Goal: Transaction & Acquisition: Purchase product/service

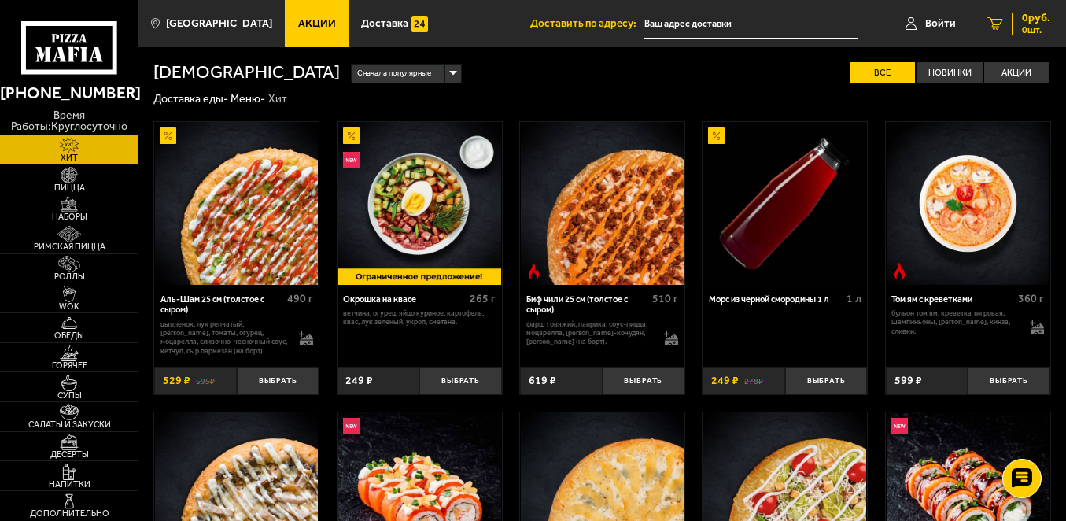
click at [1047, 28] on span "0 шт." at bounding box center [1036, 29] width 28 height 9
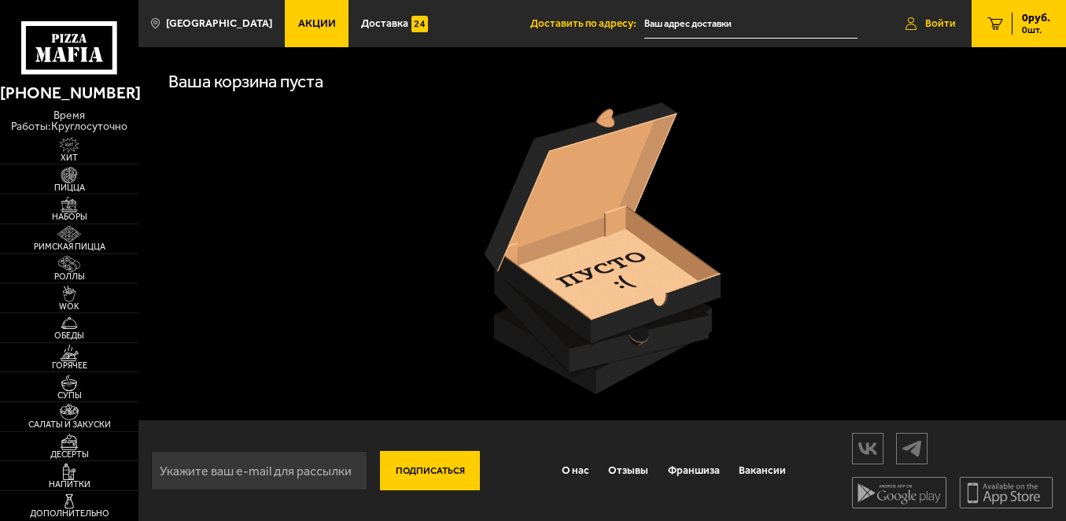
click at [942, 13] on link "Войти" at bounding box center [931, 23] width 82 height 47
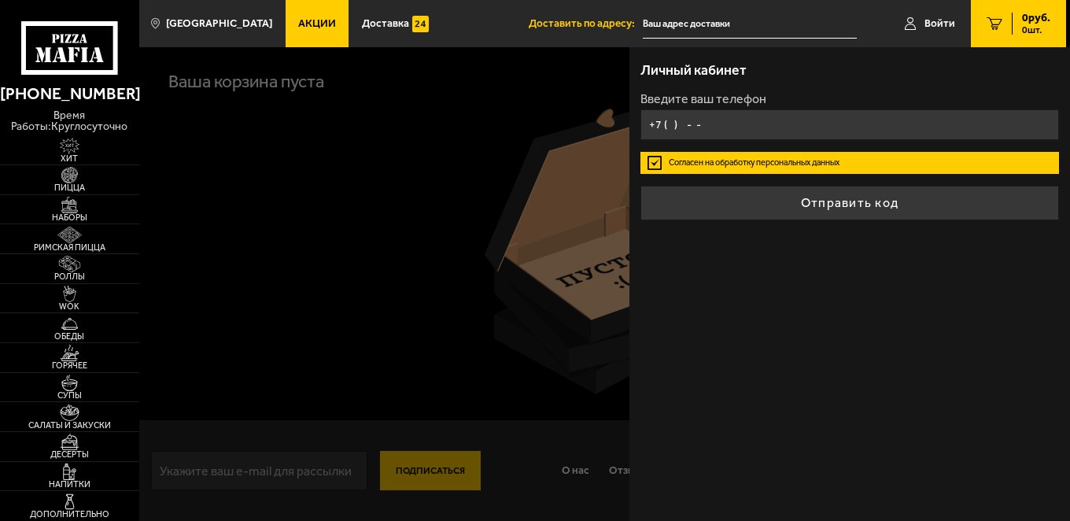
click at [729, 123] on input "+7 ( ) - -" at bounding box center [850, 124] width 419 height 31
click at [678, 120] on input "+7 ( ) - -" at bounding box center [850, 124] width 419 height 31
click at [693, 128] on input "+7 ( ) - -" at bounding box center [850, 124] width 419 height 31
click at [674, 127] on input "+7 ( ) - -" at bounding box center [850, 124] width 419 height 31
click at [688, 114] on input "+7 ( ) - -" at bounding box center [850, 124] width 419 height 31
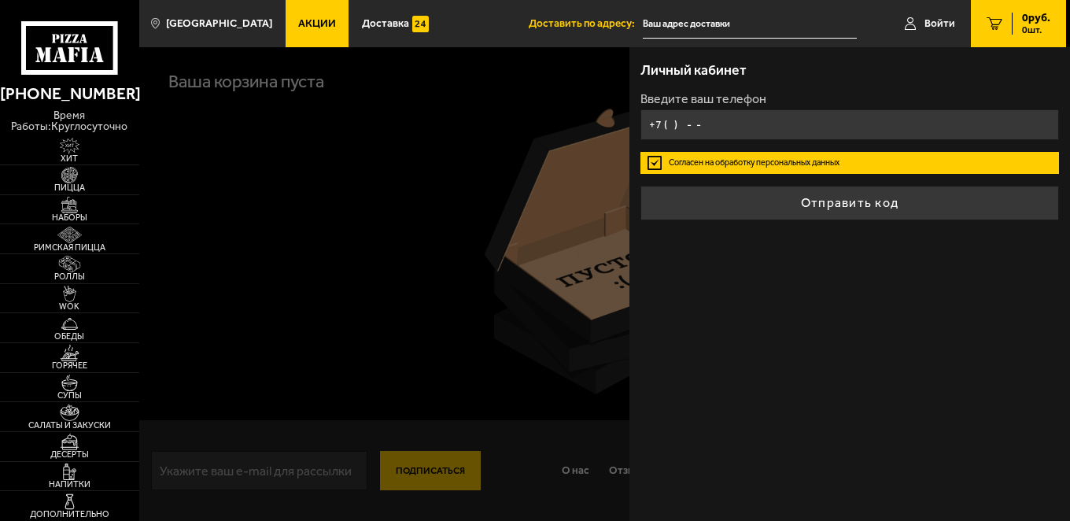
click at [689, 114] on input "+7 ( ) - -" at bounding box center [850, 124] width 419 height 31
type input "+7 ( ) - -"
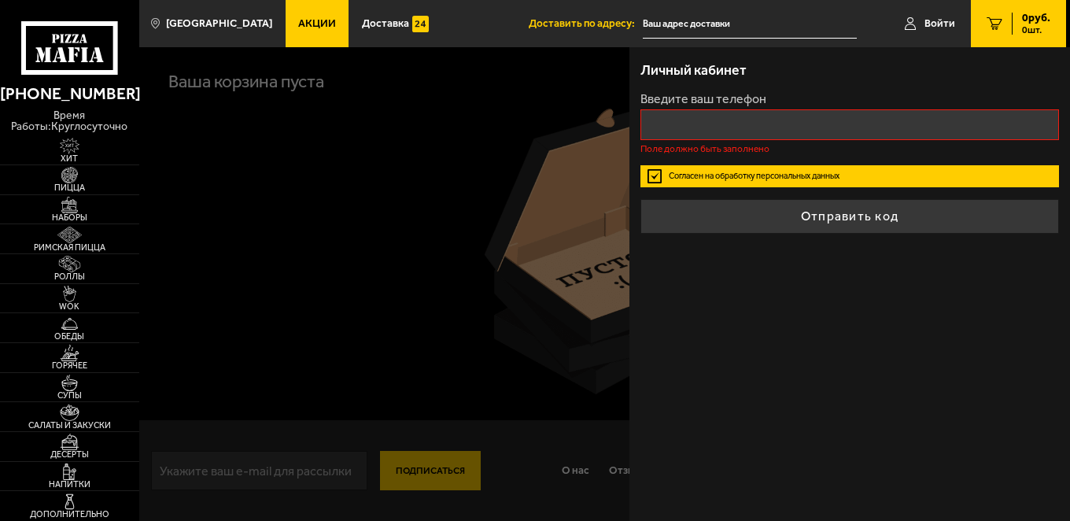
type input "+7 ( ) - -"
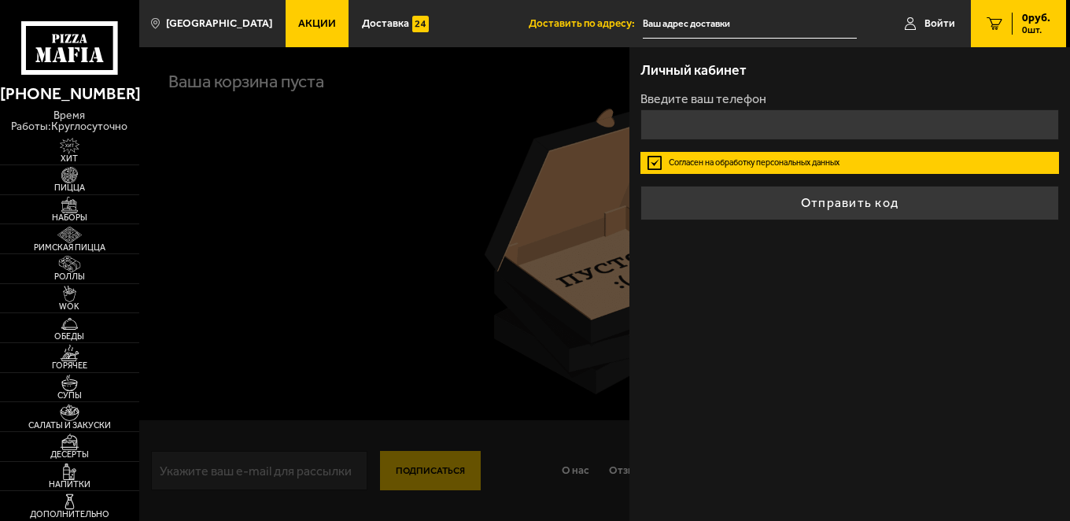
click at [381, 171] on div at bounding box center [674, 307] width 1070 height 521
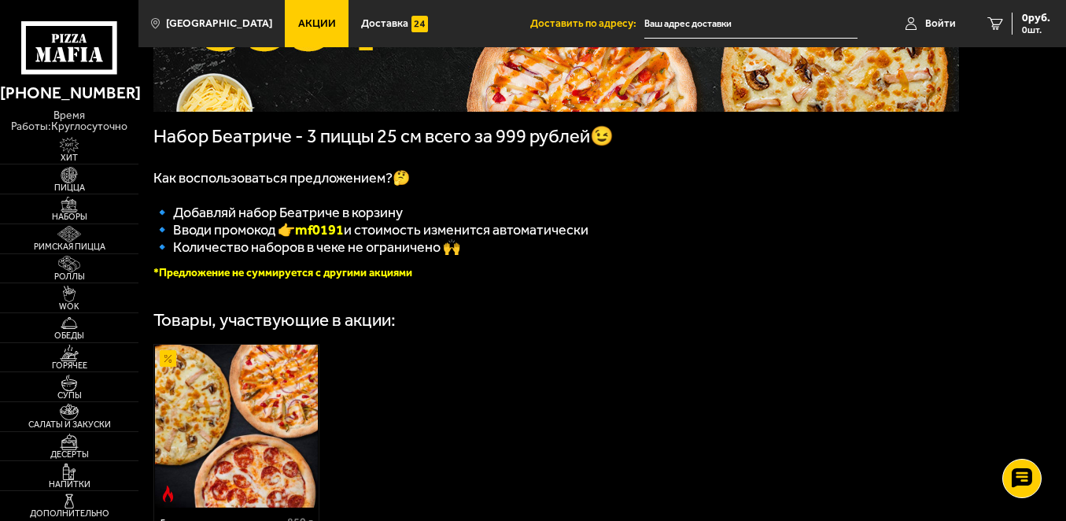
scroll to position [236, 0]
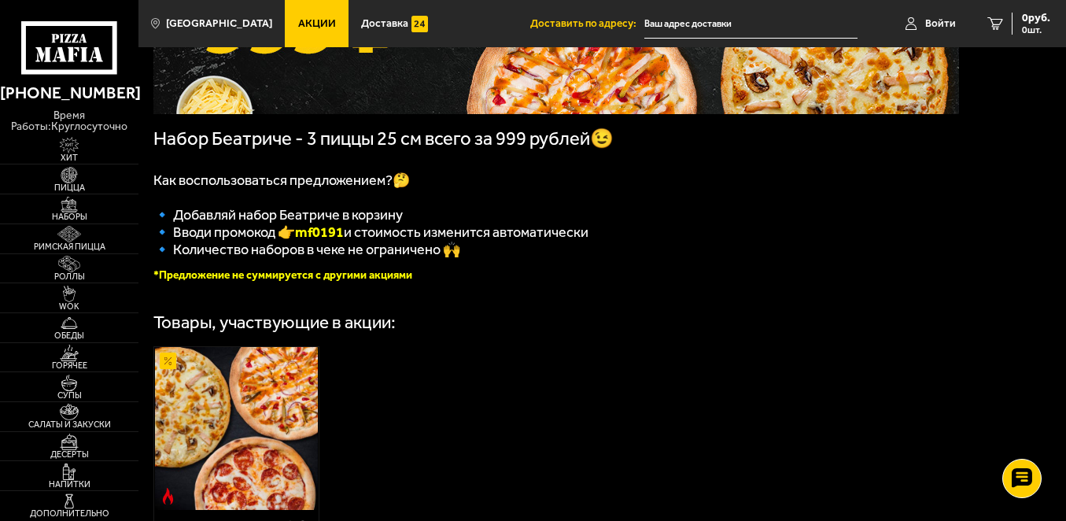
drag, startPoint x: 292, startPoint y: 241, endPoint x: 343, endPoint y: 237, distance: 51.3
click at [343, 237] on span "🔹 Вводи промокод 👉 mf0191 и стоимость изменится автоматически" at bounding box center [370, 231] width 435 height 17
copy b "mf0191"
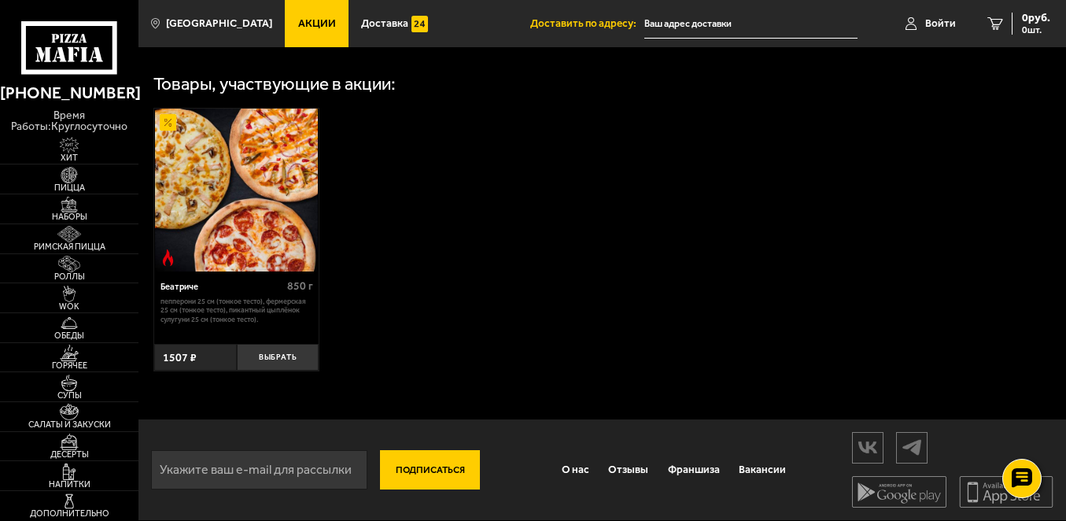
scroll to position [484, 0]
click at [264, 356] on button "Выбрать" at bounding box center [278, 358] width 83 height 28
click at [1022, 35] on span "1 шт." at bounding box center [1026, 29] width 47 height 9
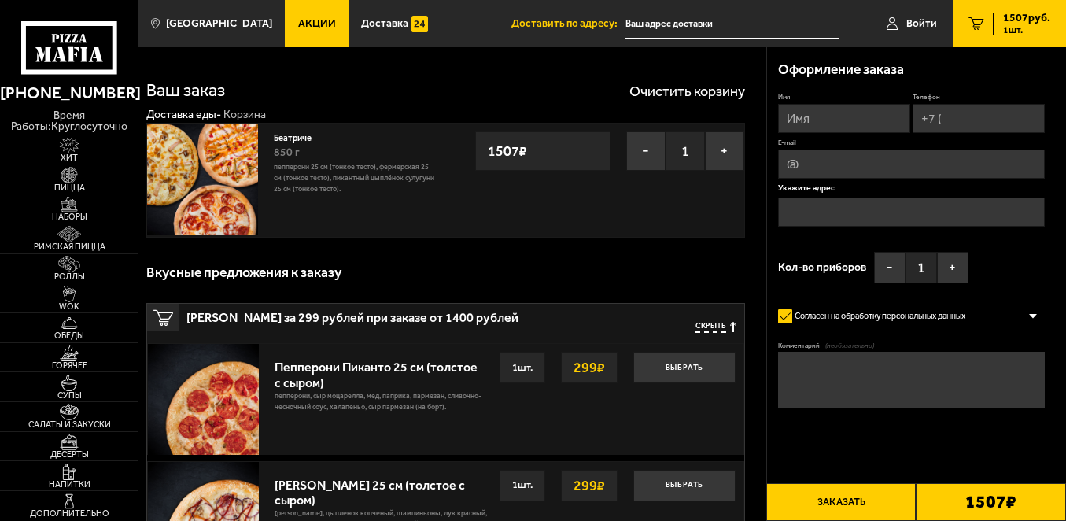
click at [707, 231] on div "Беатриче 850 г Пепперони 25 см (тонкое тесто), Фермерская 25 см (тонкое тесто),…" at bounding box center [445, 180] width 599 height 115
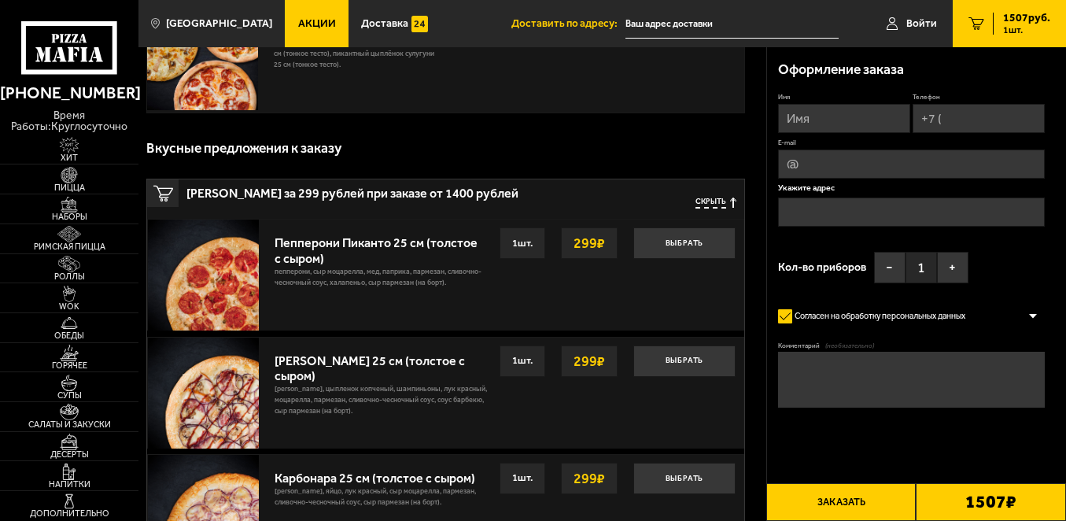
scroll to position [157, 0]
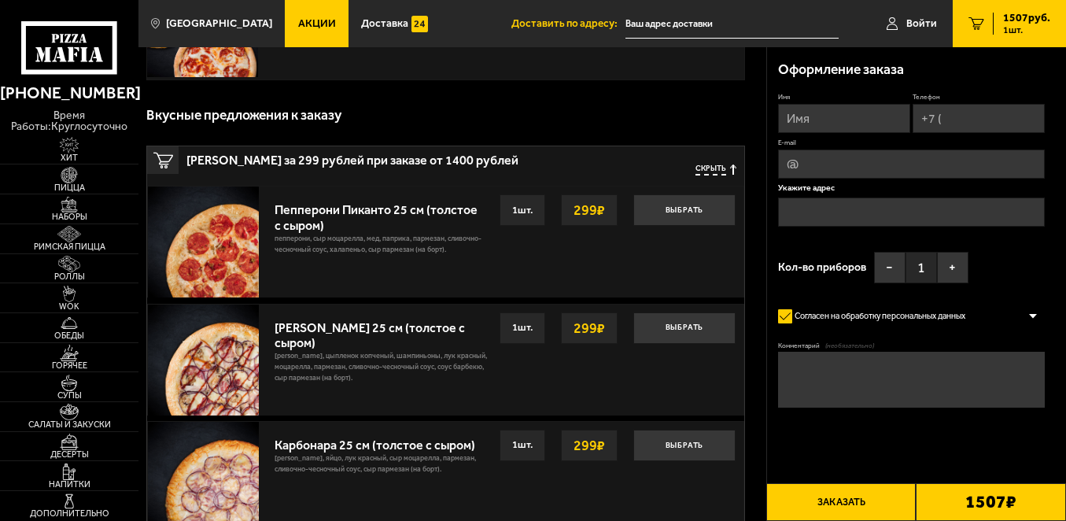
click at [859, 507] on button "Заказать" at bounding box center [841, 502] width 150 height 38
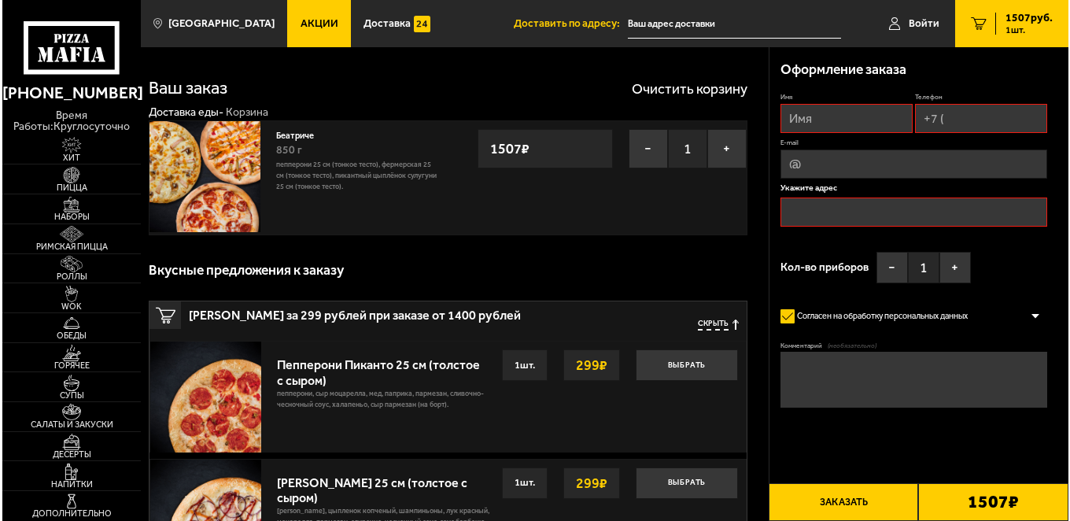
scroll to position [0, 0]
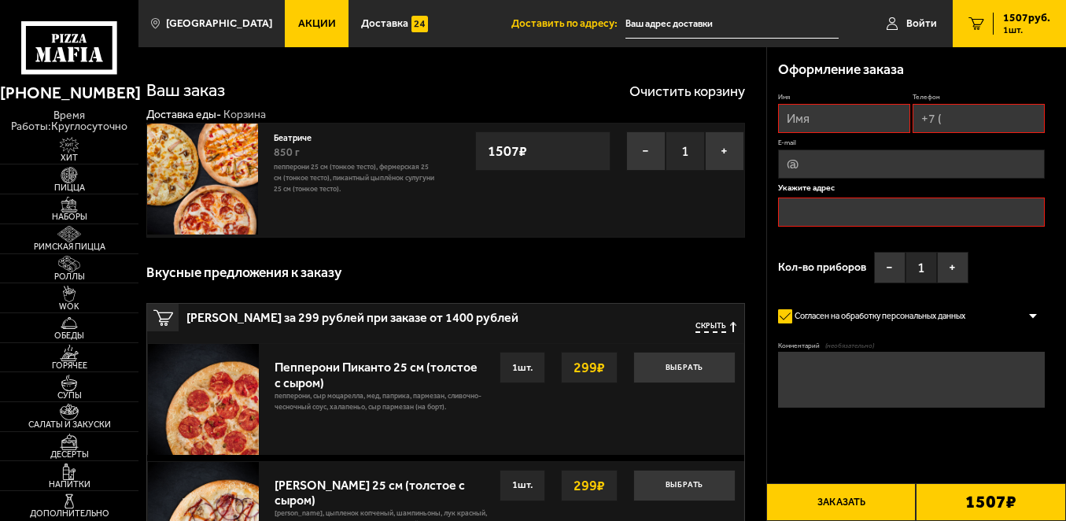
click at [819, 117] on input "Имя" at bounding box center [844, 118] width 132 height 29
type input "Иванов Антон Алексеевич"
type input "+7 (911) 962-93-32"
type input "ivanov777anton@gmail.com"
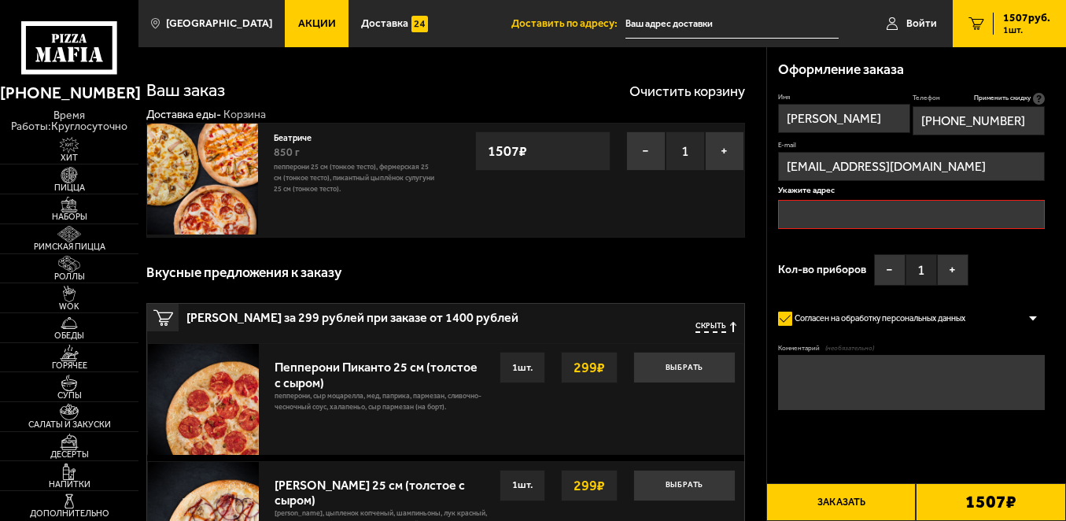
type input "Антон"
click at [843, 213] on input "text" at bounding box center [911, 214] width 267 height 29
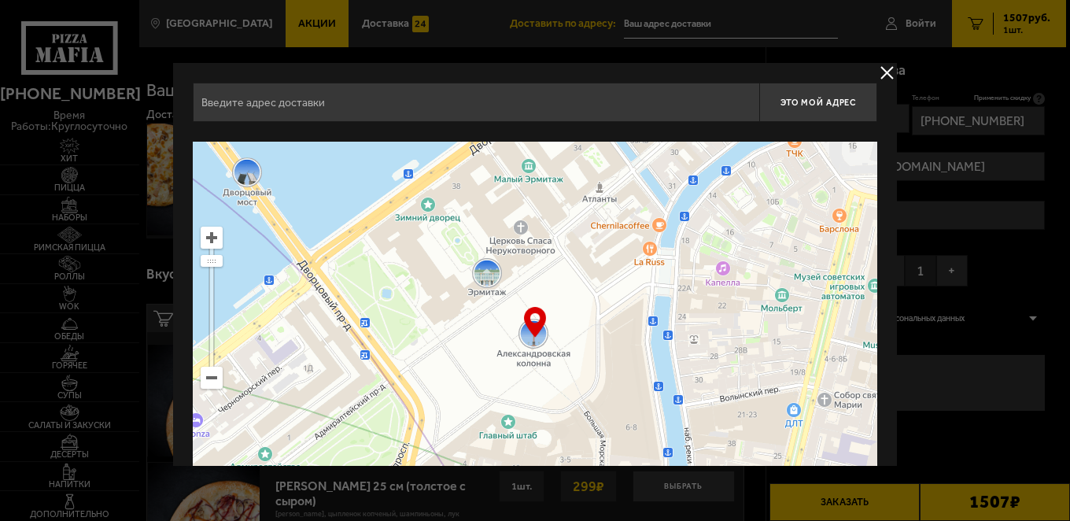
click at [881, 76] on button "delivery type" at bounding box center [887, 73] width 20 height 20
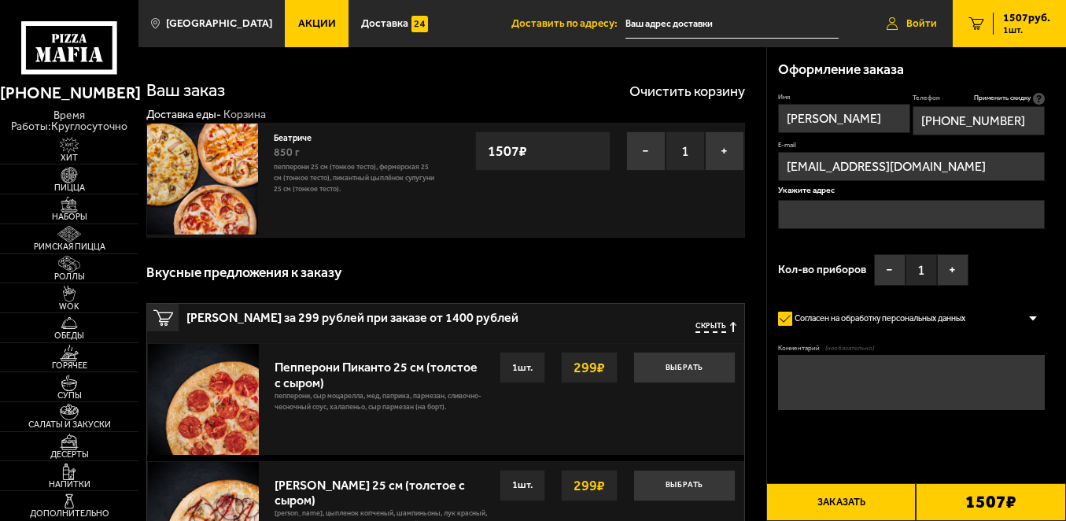
click at [909, 30] on link "Войти" at bounding box center [912, 23] width 82 height 47
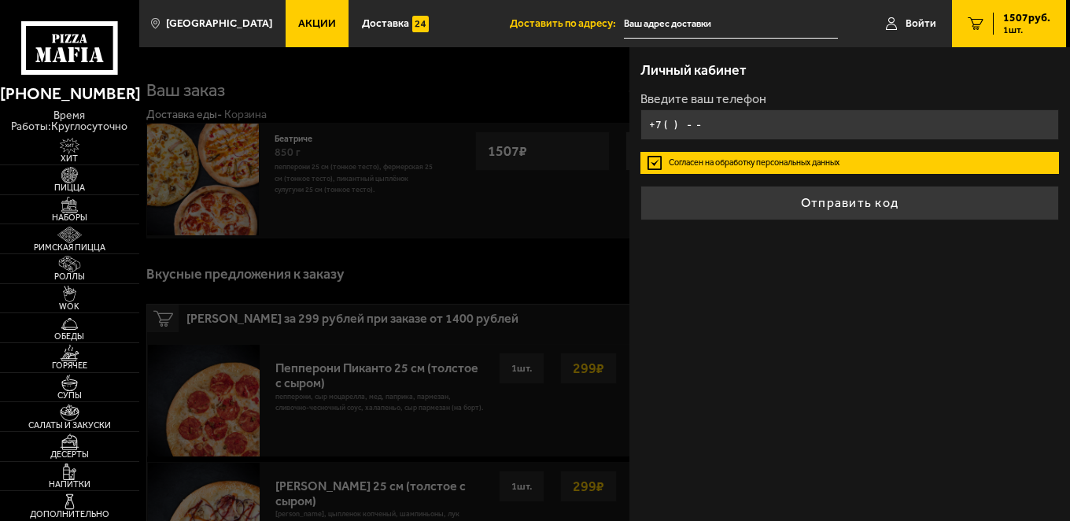
type input "+7 ( ) - -"
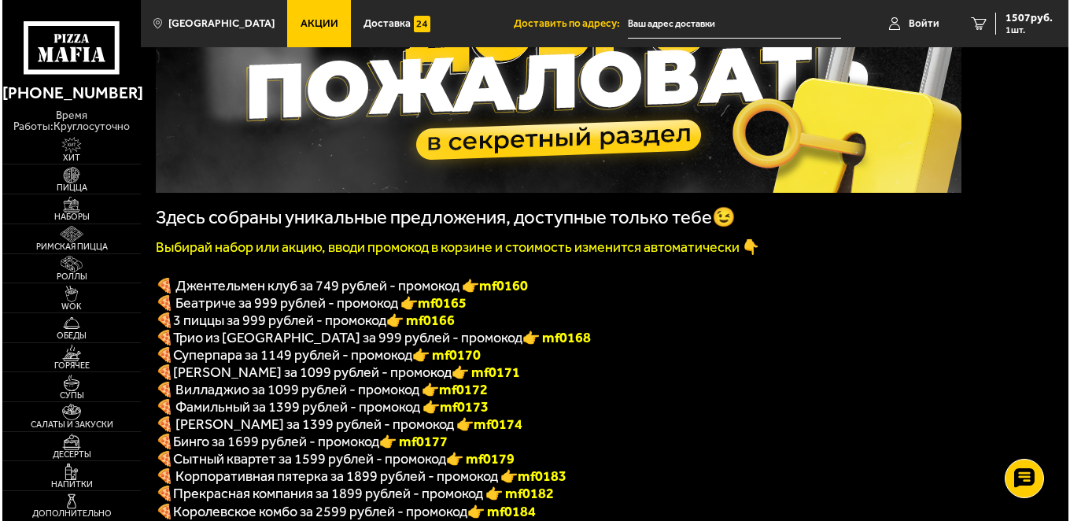
scroll to position [236, 0]
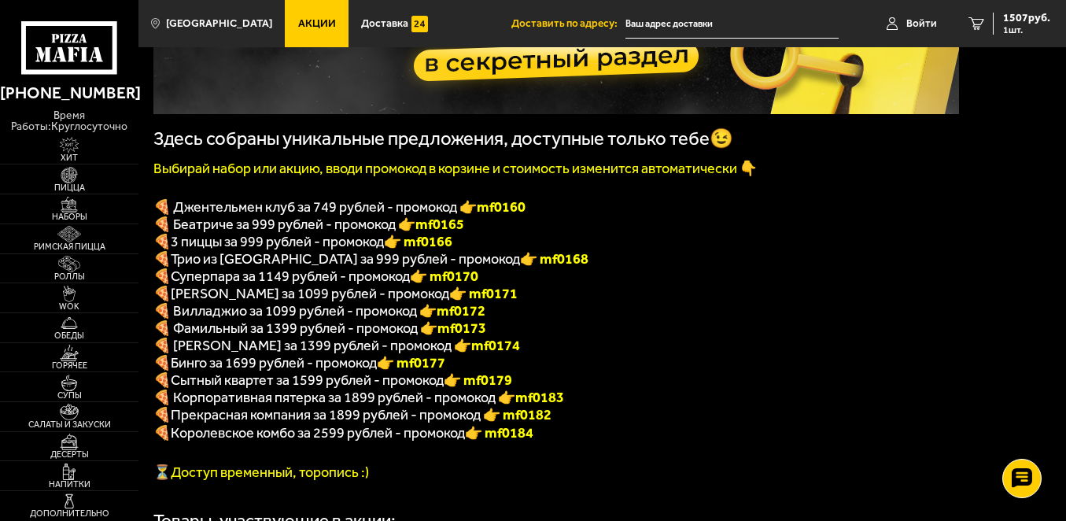
click at [520, 268] on font "👉 mf0168" at bounding box center [554, 258] width 68 height 17
click at [907, 20] on span "Войти" at bounding box center [922, 23] width 31 height 11
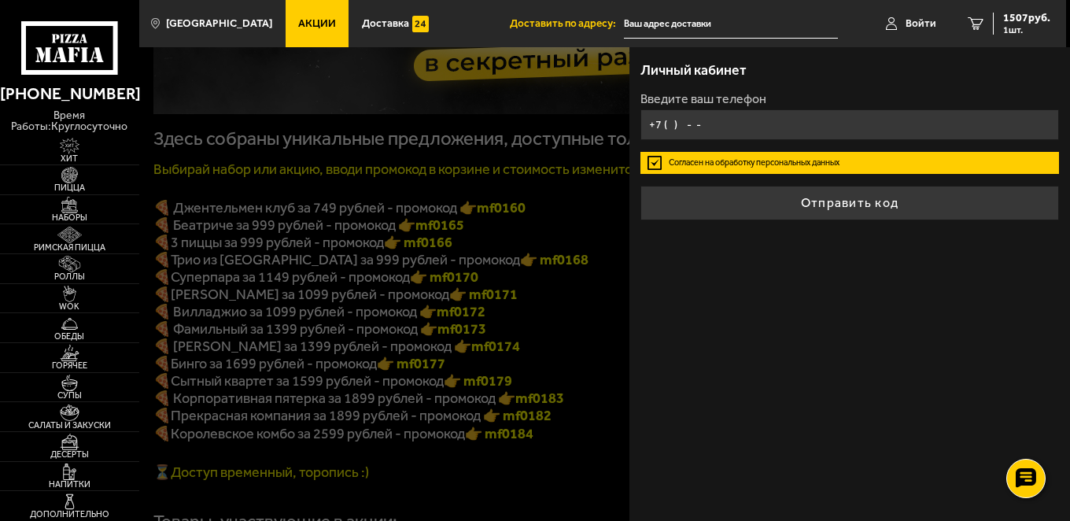
click at [665, 123] on input "+7 ( ) - -" at bounding box center [850, 124] width 419 height 31
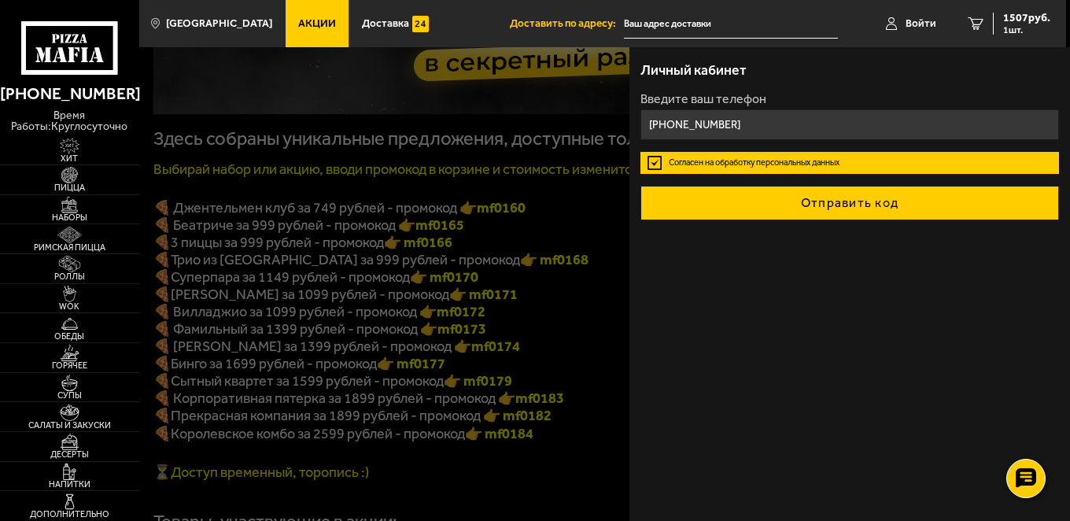
type input "+7 (911) 962-93-32"
click at [822, 201] on button "Отправить код" at bounding box center [850, 203] width 419 height 35
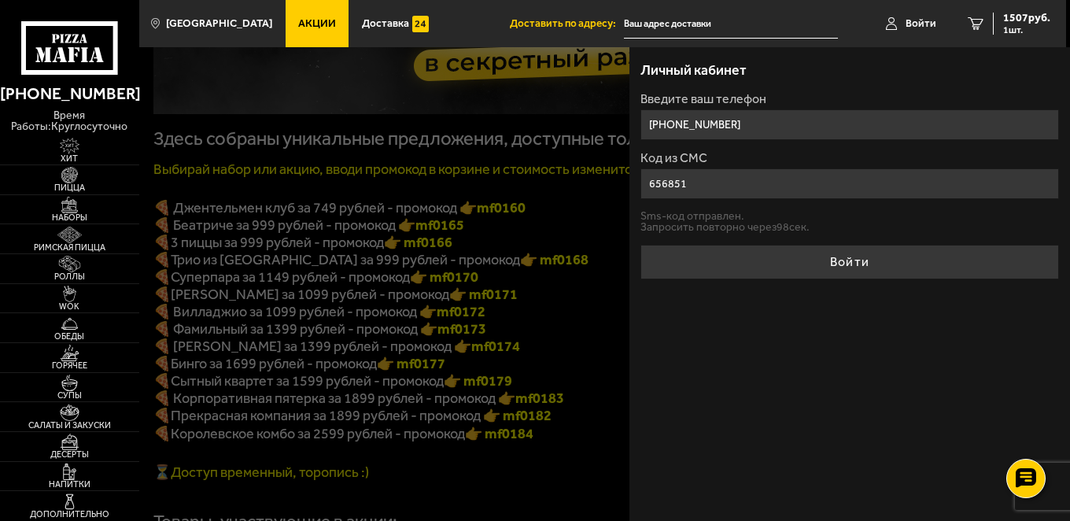
type input "656851"
click at [641, 245] on button "Войти" at bounding box center [850, 262] width 419 height 35
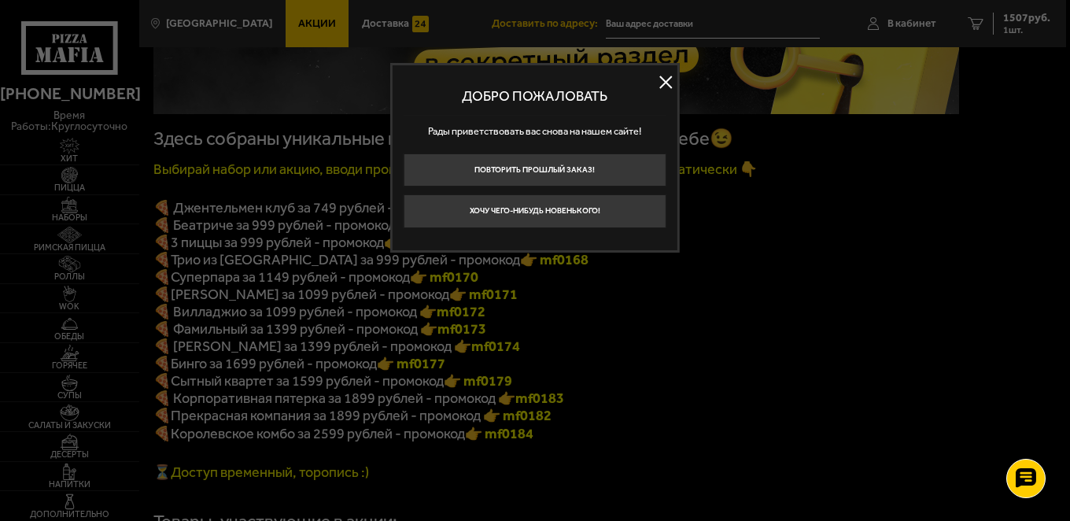
click at [604, 217] on button "Хочу чего-нибудь новенького!" at bounding box center [535, 211] width 263 height 34
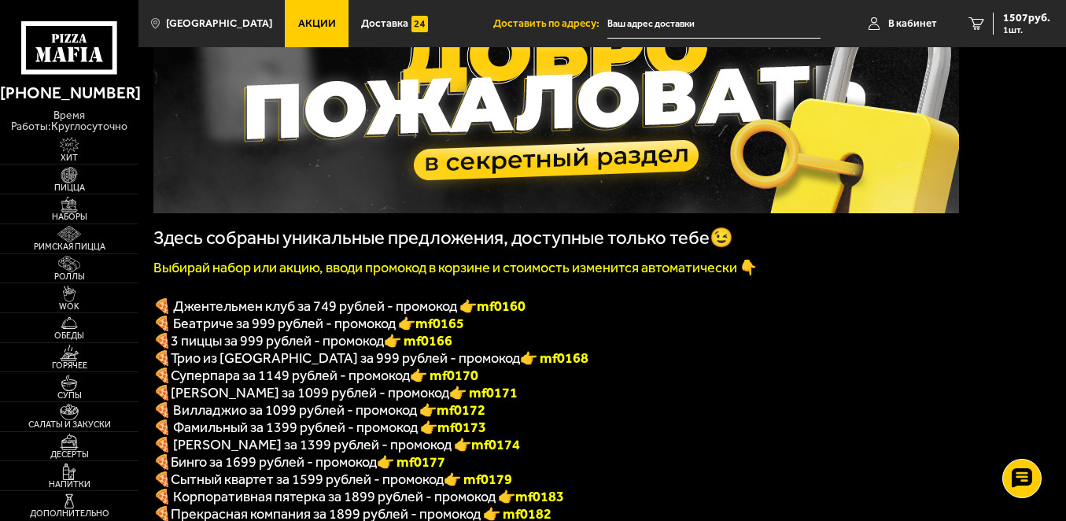
scroll to position [237, 0]
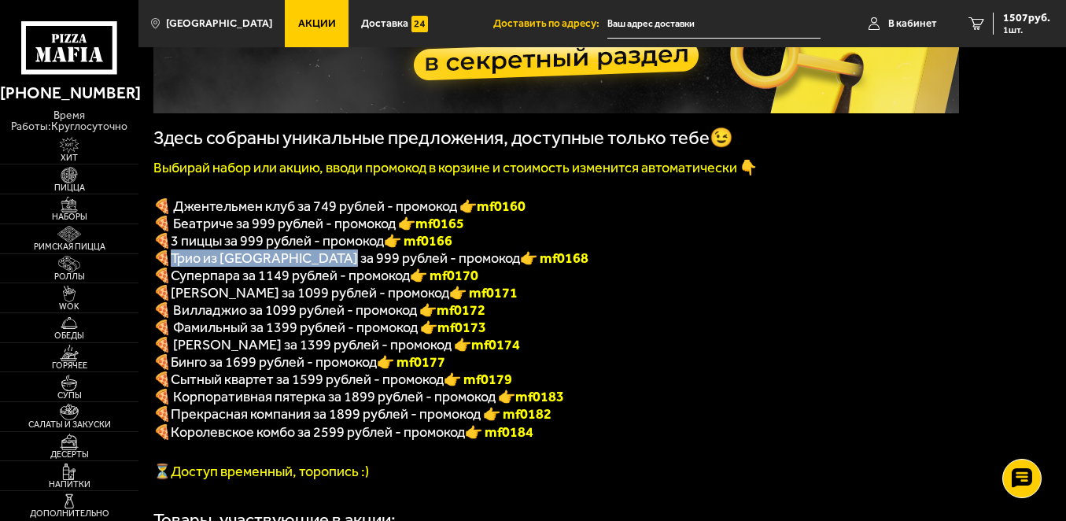
drag, startPoint x: 171, startPoint y: 269, endPoint x: 334, endPoint y: 271, distance: 162.9
click at [334, 267] on span "Трио из Рио за 999 рублей - промокод" at bounding box center [345, 257] width 349 height 17
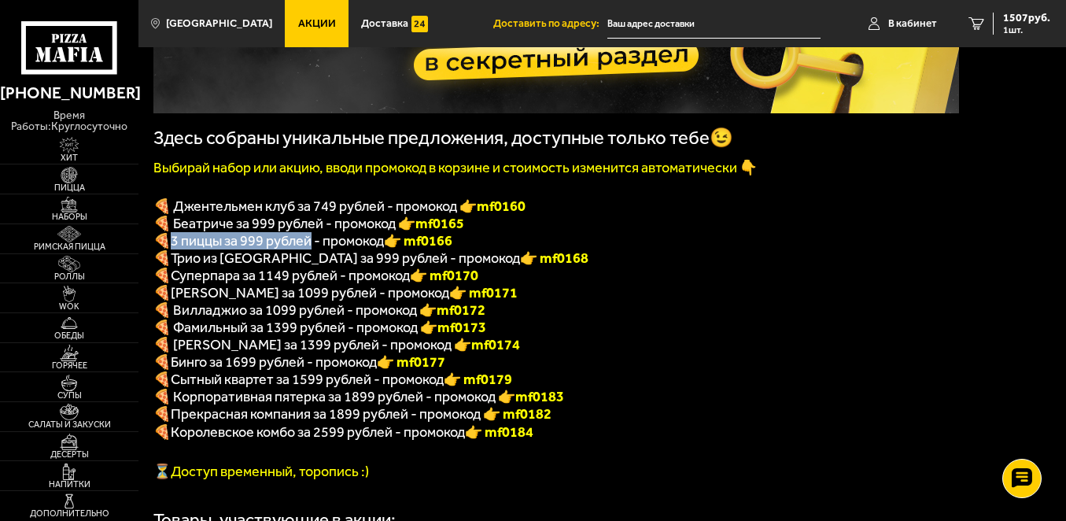
drag, startPoint x: 171, startPoint y: 252, endPoint x: 310, endPoint y: 252, distance: 139.3
click at [310, 249] on span "3 пиццы за 999 рублей - промокод" at bounding box center [277, 240] width 213 height 17
drag, startPoint x: 412, startPoint y: 234, endPoint x: 467, endPoint y: 234, distance: 55.1
click at [467, 232] on p "🍕 Беатриче за 999 рублей - промокод 👉 mf0165" at bounding box center [556, 223] width 806 height 17
copy span "🍕 Беатриче за 999 рублей - промокод 👉 mf0165"
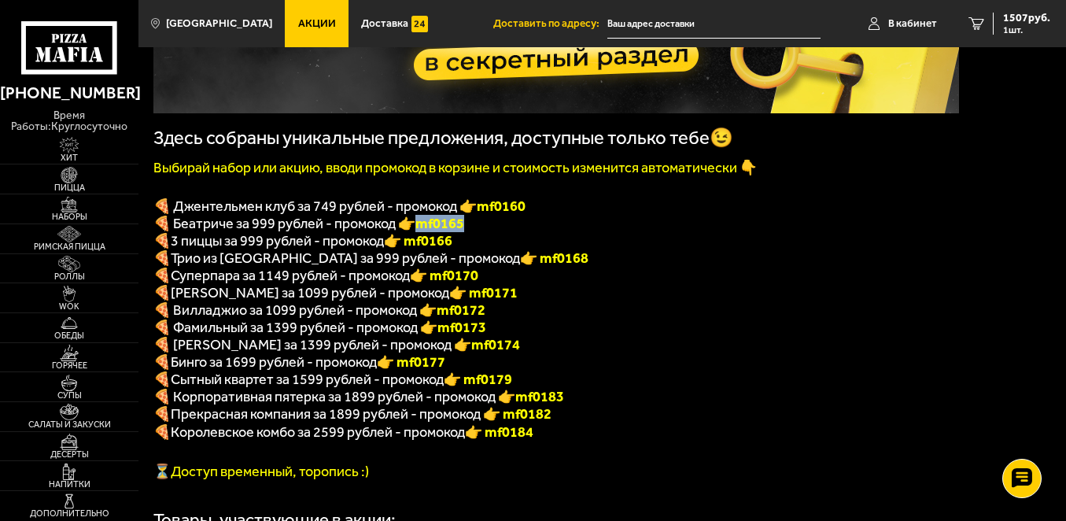
drag, startPoint x: 773, startPoint y: 334, endPoint x: 796, endPoint y: 305, distance: 36.4
click at [796, 305] on div "Здесь собраны уникальные предложения, доступные только тебе😉 Выбирай набор или …" at bounding box center [556, 178] width 806 height 603
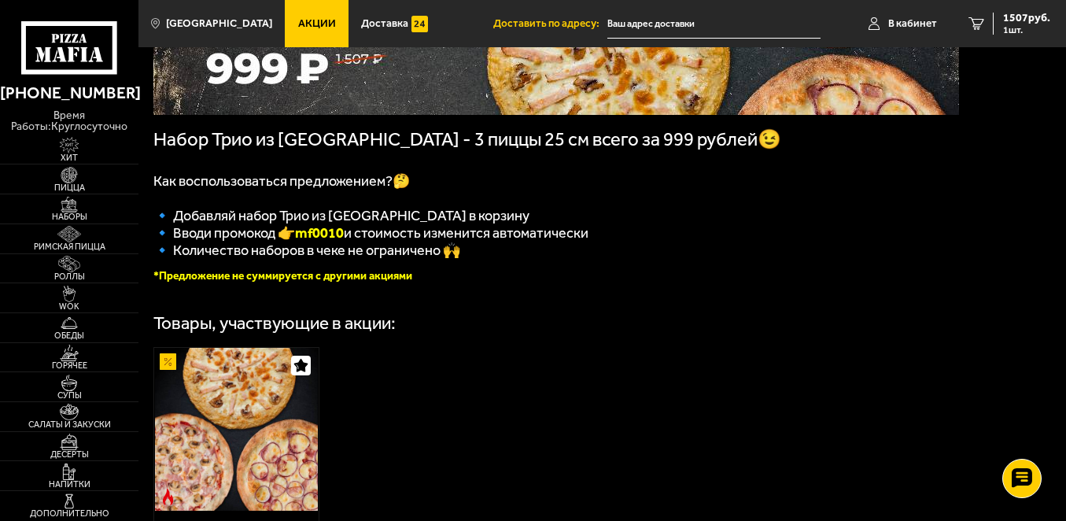
scroll to position [236, 0]
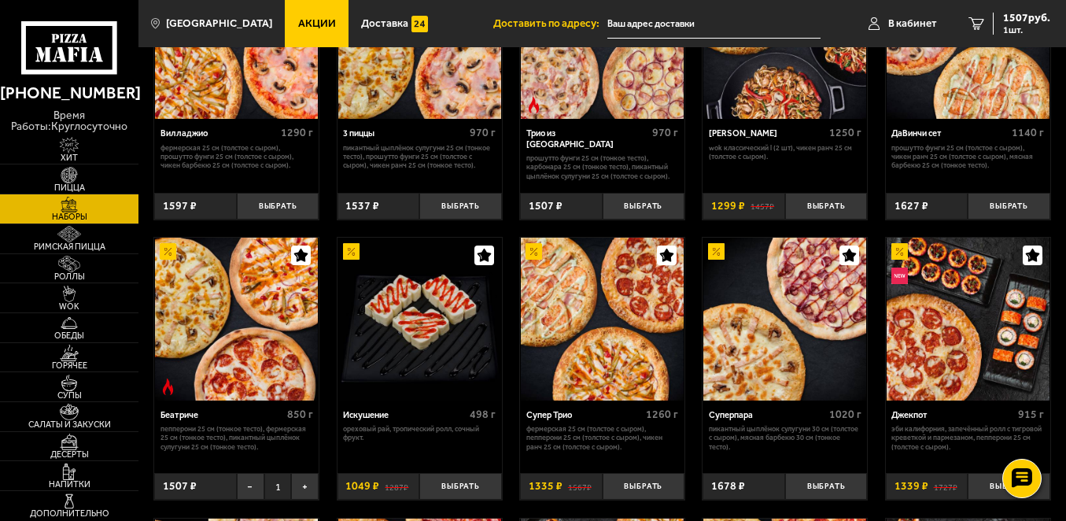
scroll to position [472, 0]
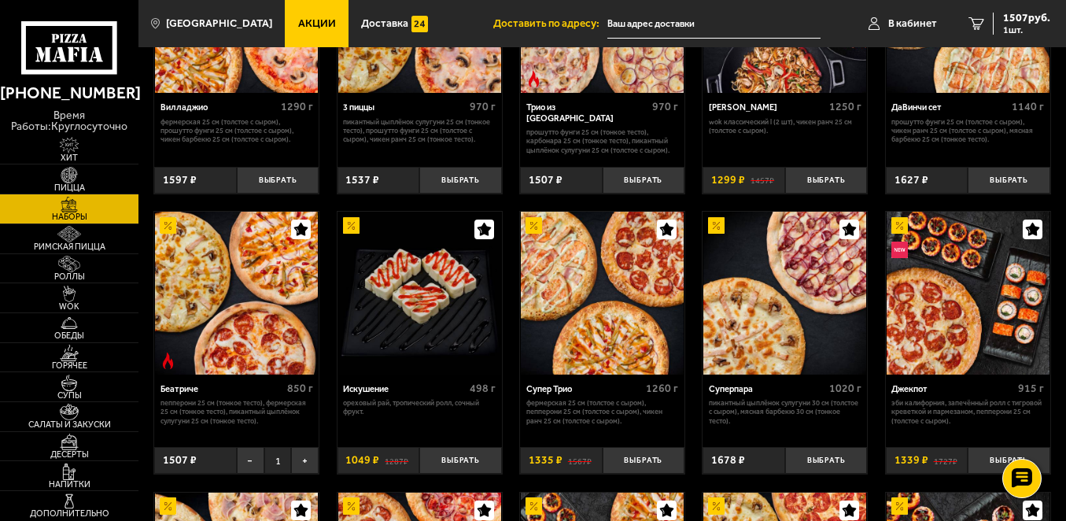
click at [198, 458] on div "1507 ₽" at bounding box center [195, 461] width 83 height 28
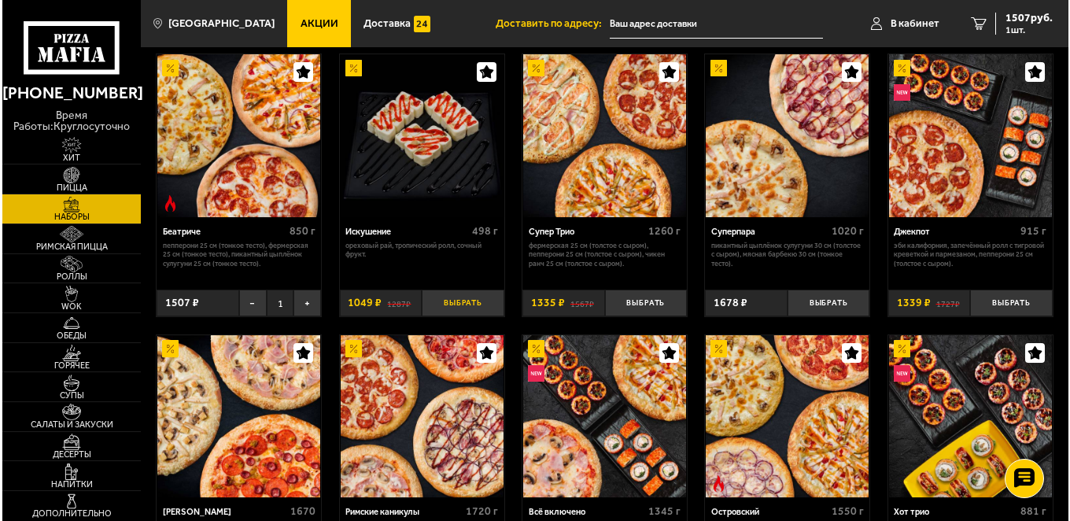
scroll to position [551, 0]
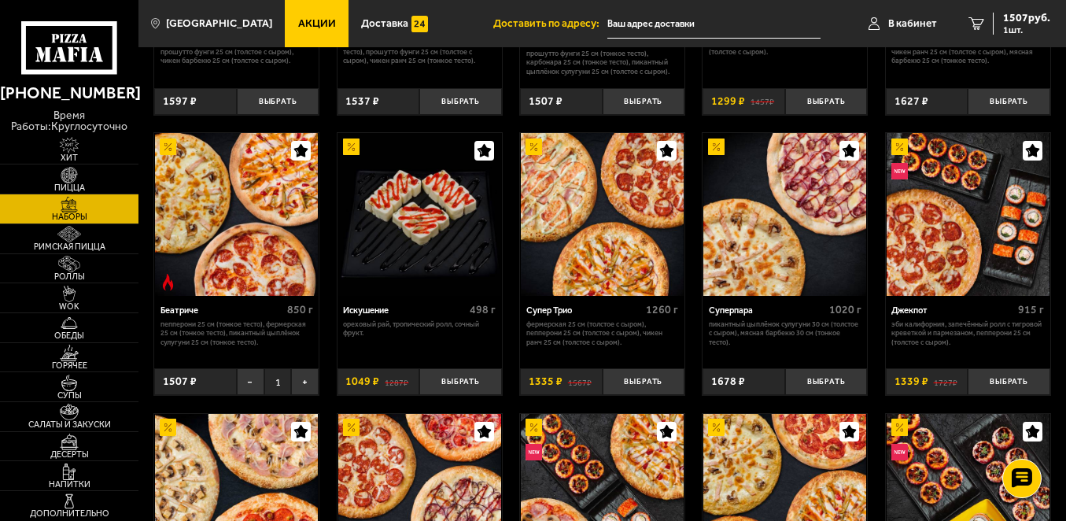
click at [208, 368] on div "Беатриче 850 г Пепперони 25 см (тонкое тесто), Фермерская 25 см (тонкое тесто),…" at bounding box center [236, 345] width 164 height 99
click at [205, 271] on img at bounding box center [236, 214] width 163 height 163
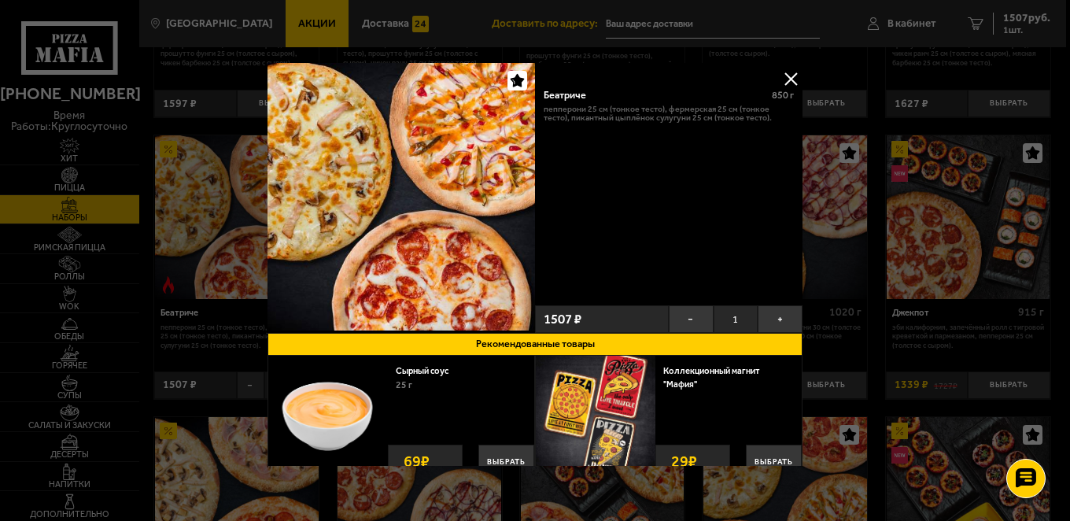
click at [585, 89] on div "Беатриче" at bounding box center [653, 95] width 218 height 12
click at [582, 91] on div "Беатриче" at bounding box center [653, 95] width 218 height 12
click at [790, 78] on button at bounding box center [791, 79] width 24 height 24
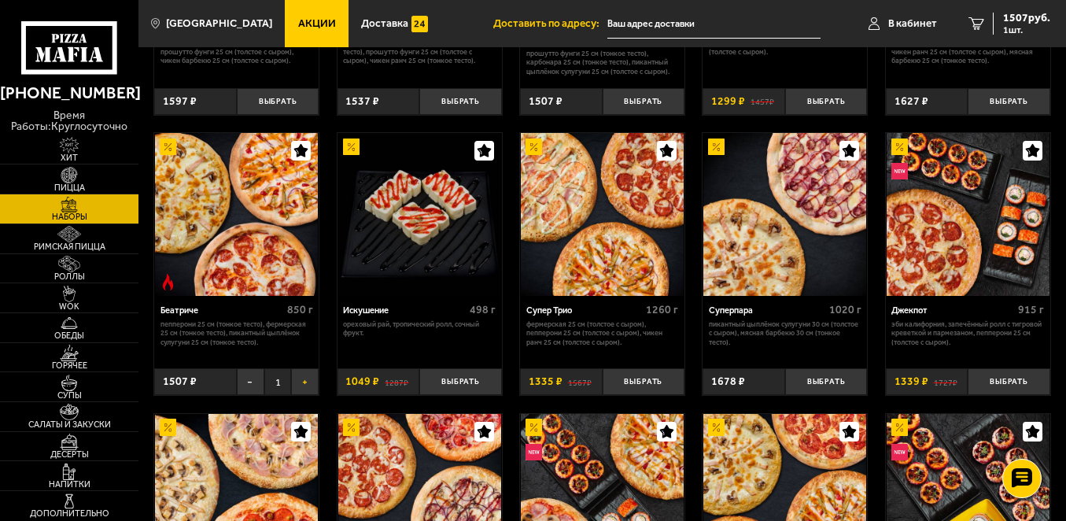
click at [307, 379] on button "+" at bounding box center [305, 382] width 28 height 28
click at [249, 385] on button "−" at bounding box center [251, 382] width 28 height 28
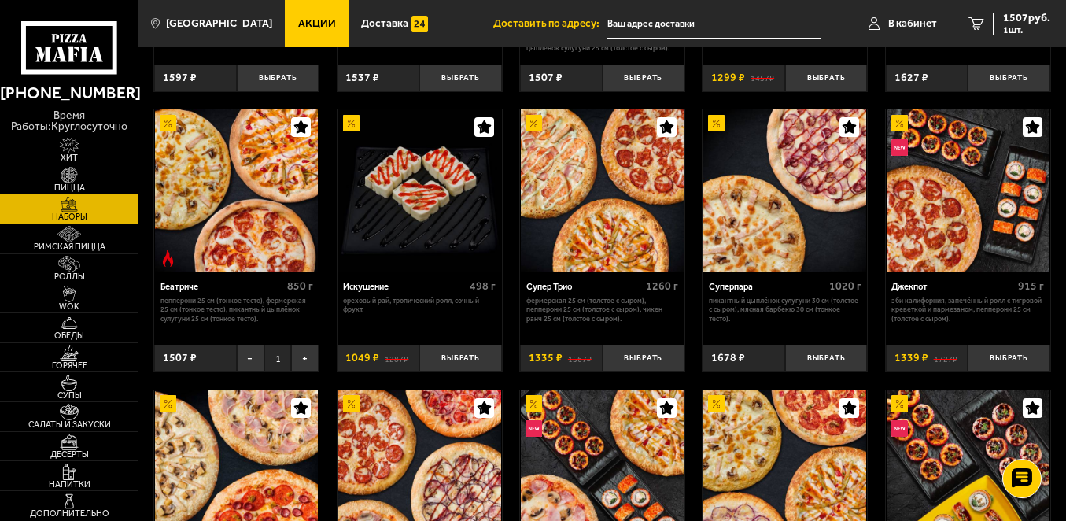
scroll to position [551, 0]
